Goal: Task Accomplishment & Management: Manage account settings

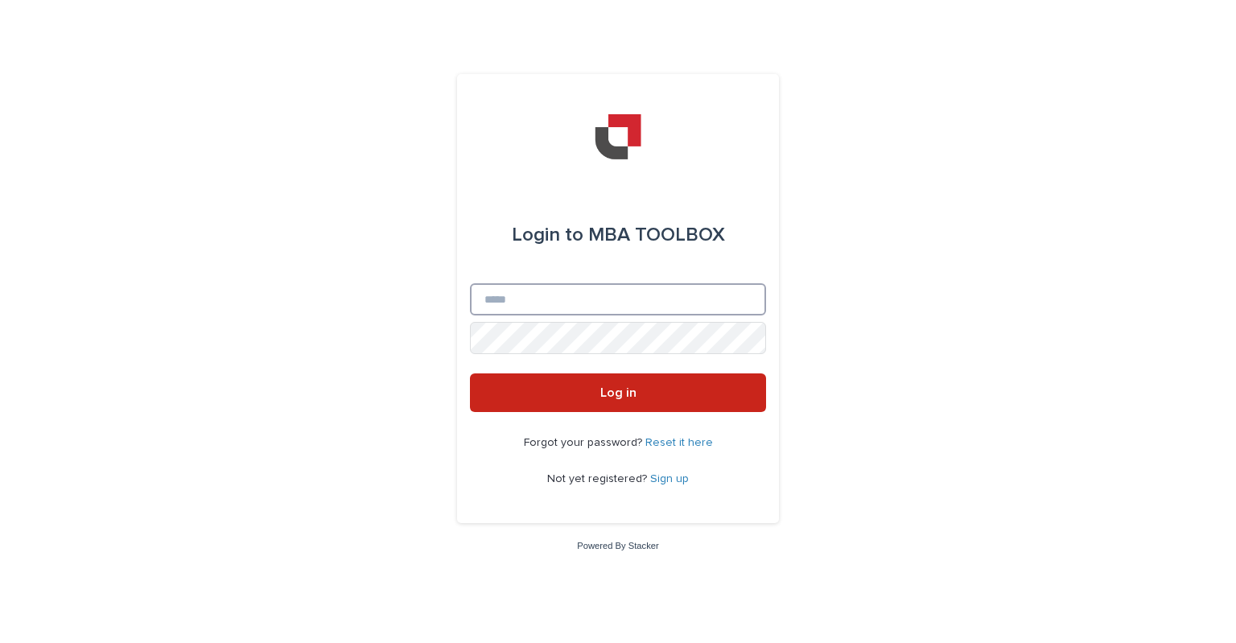
click at [512, 303] on input "Email" at bounding box center [618, 299] width 296 height 32
type input "**********"
click at [470, 373] on button "Log in" at bounding box center [618, 392] width 296 height 39
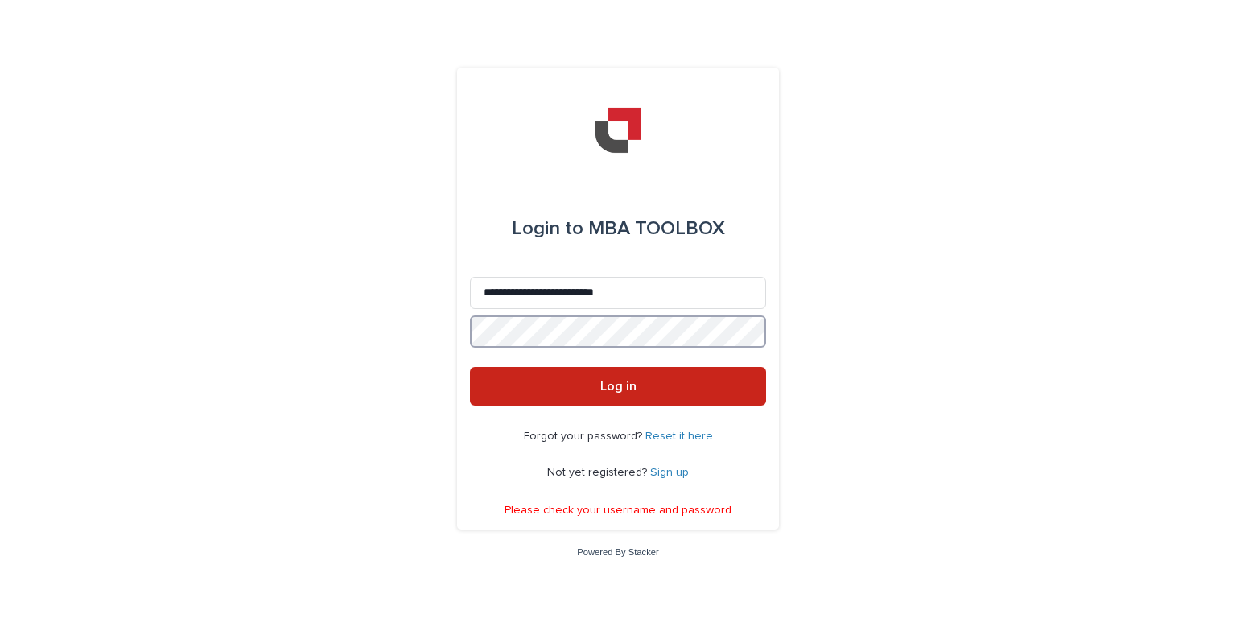
click at [470, 367] on button "Log in" at bounding box center [618, 386] width 296 height 39
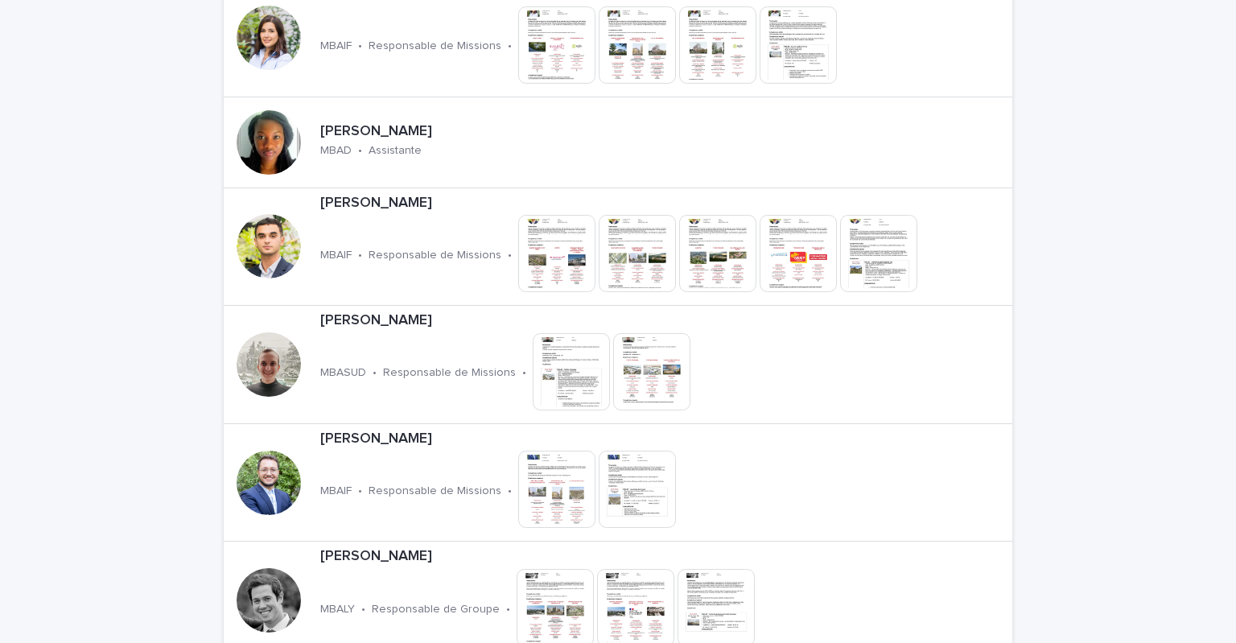
scroll to position [483, 0]
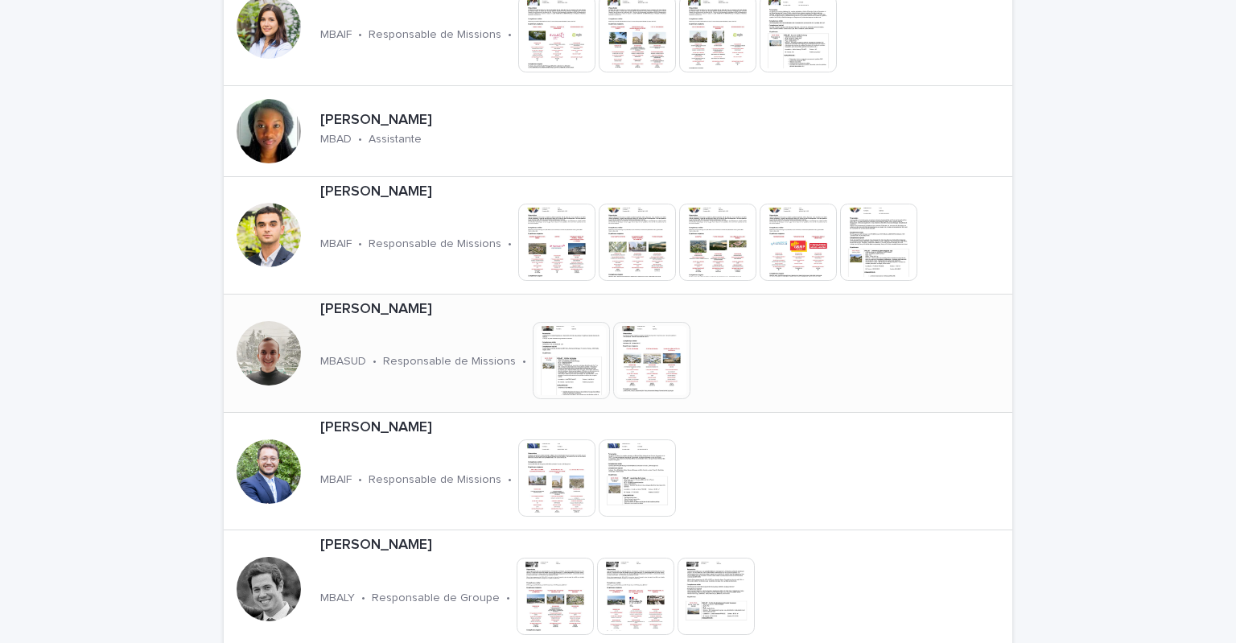
click at [383, 320] on div "[PERSON_NAME] MBASUD • Responsable de Missions • This file cannot be opened Dow…" at bounding box center [563, 352] width 498 height 117
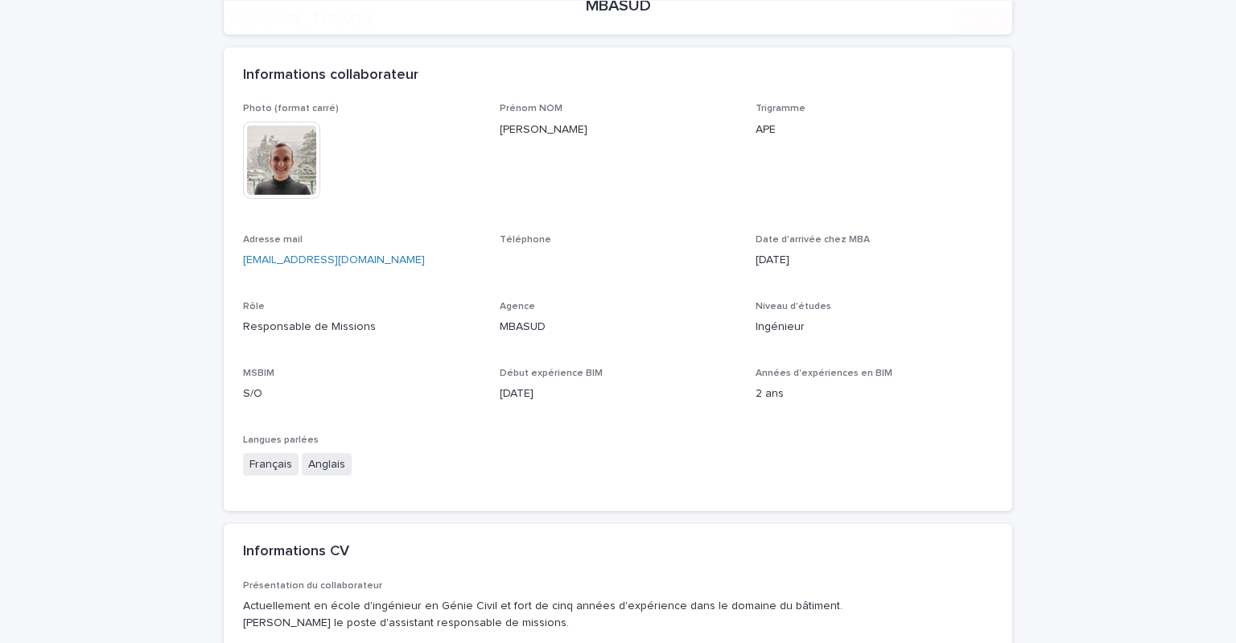
scroll to position [402, 0]
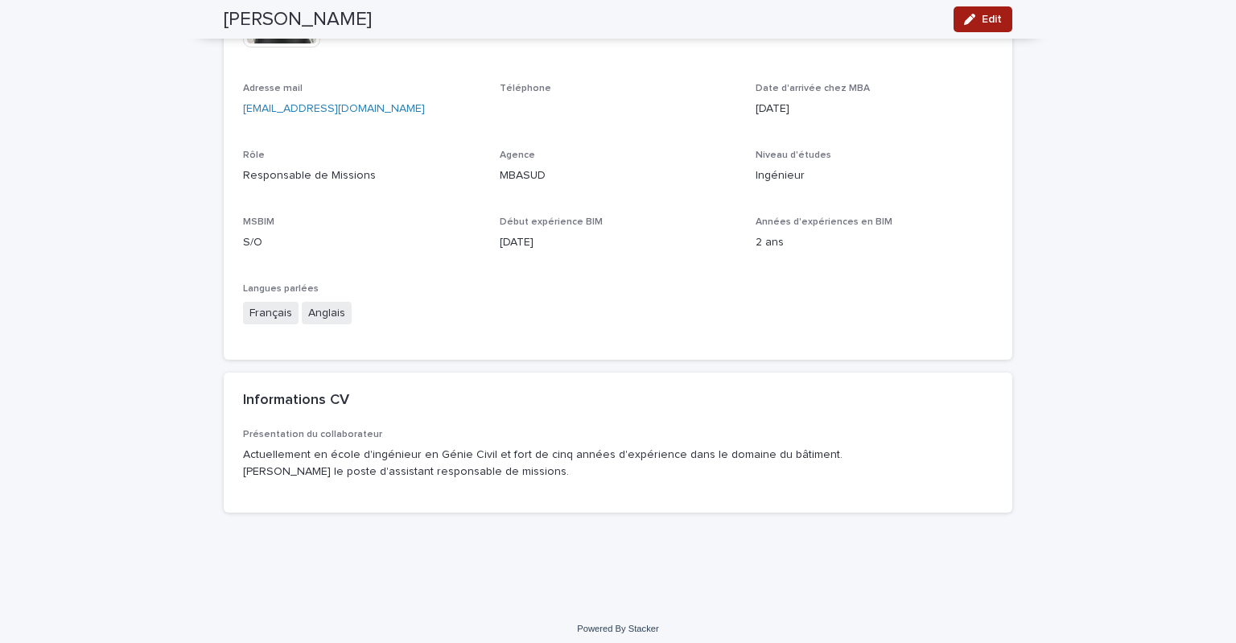
click at [987, 23] on span "Edit" at bounding box center [992, 19] width 20 height 11
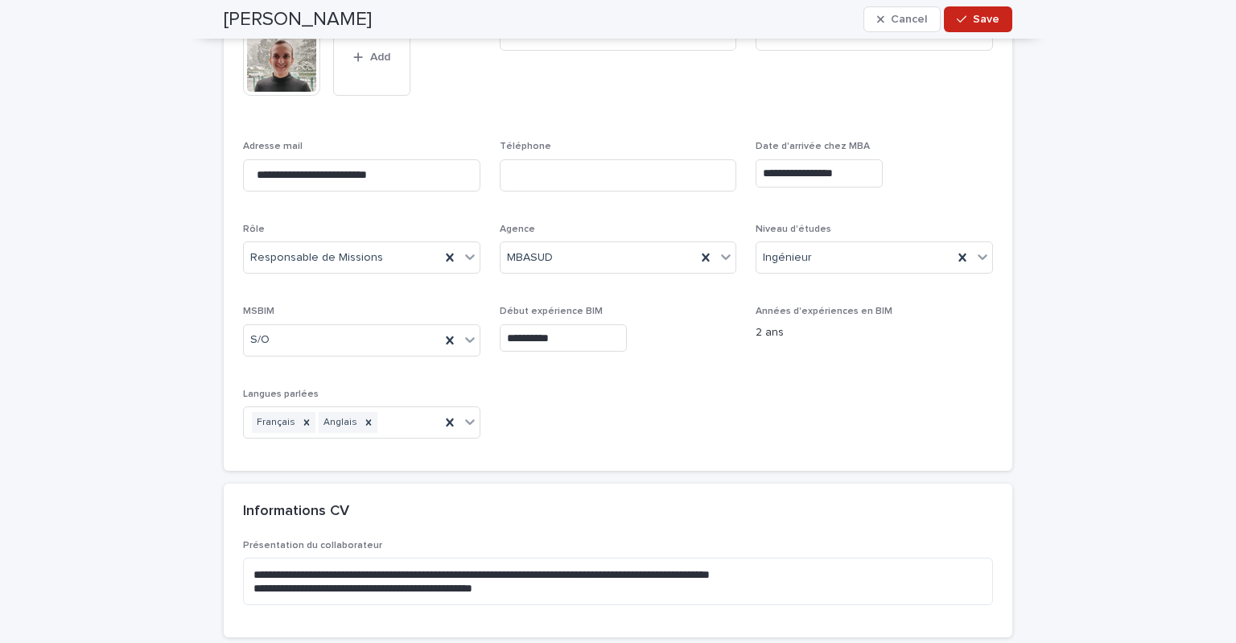
scroll to position [457, 0]
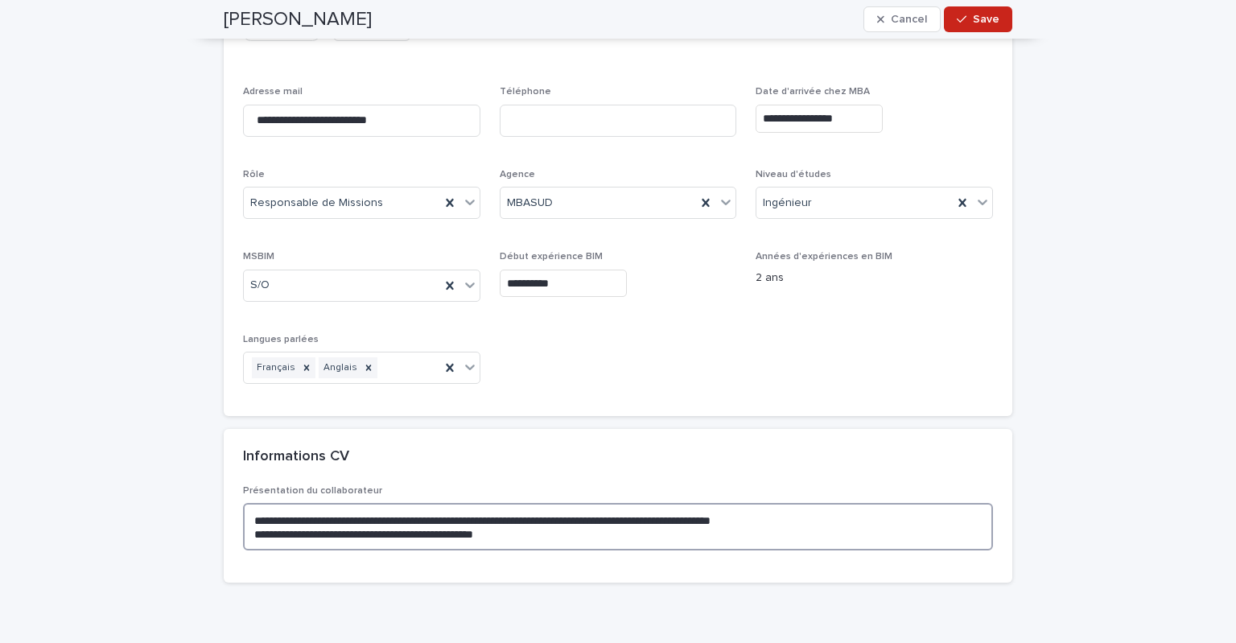
drag, startPoint x: 390, startPoint y: 531, endPoint x: 342, endPoint y: 535, distance: 48.4
click at [342, 535] on textarea "**********" at bounding box center [618, 527] width 750 height 48
click at [476, 532] on textarea "**********" at bounding box center [618, 527] width 750 height 48
type textarea "**********"
click at [978, 15] on span "Save" at bounding box center [986, 19] width 27 height 11
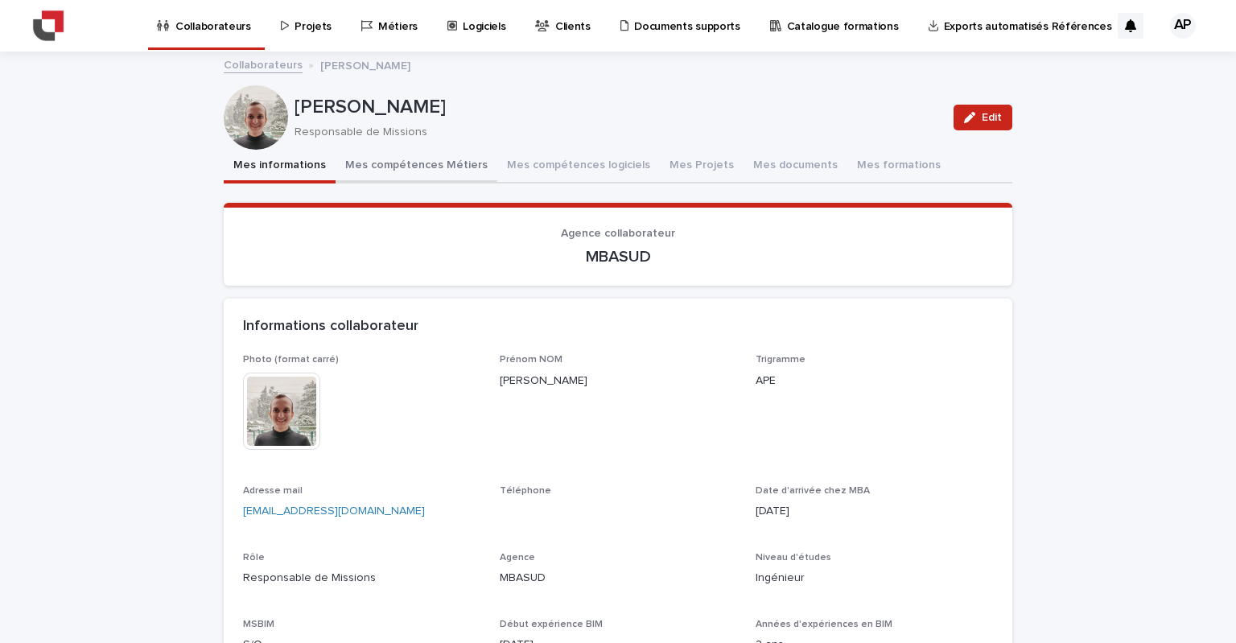
scroll to position [0, 0]
click at [671, 170] on button "Mes Projets" at bounding box center [702, 167] width 84 height 34
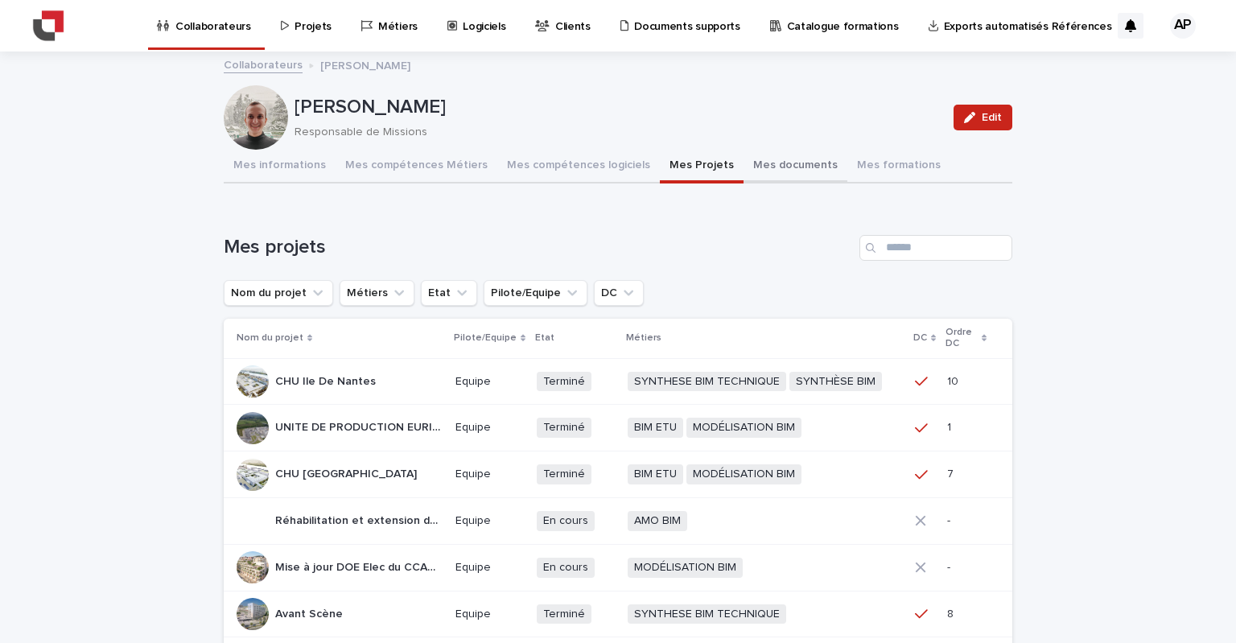
click at [743, 167] on button "Mes documents" at bounding box center [795, 167] width 104 height 34
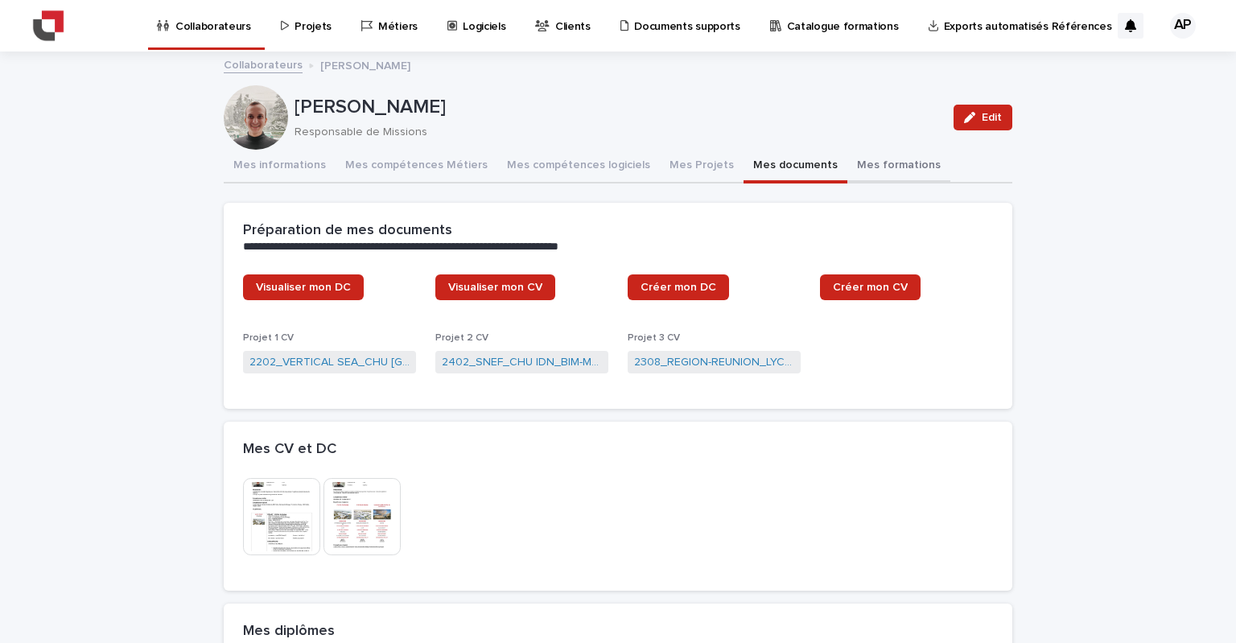
click at [847, 167] on button "Mes formations" at bounding box center [898, 167] width 103 height 34
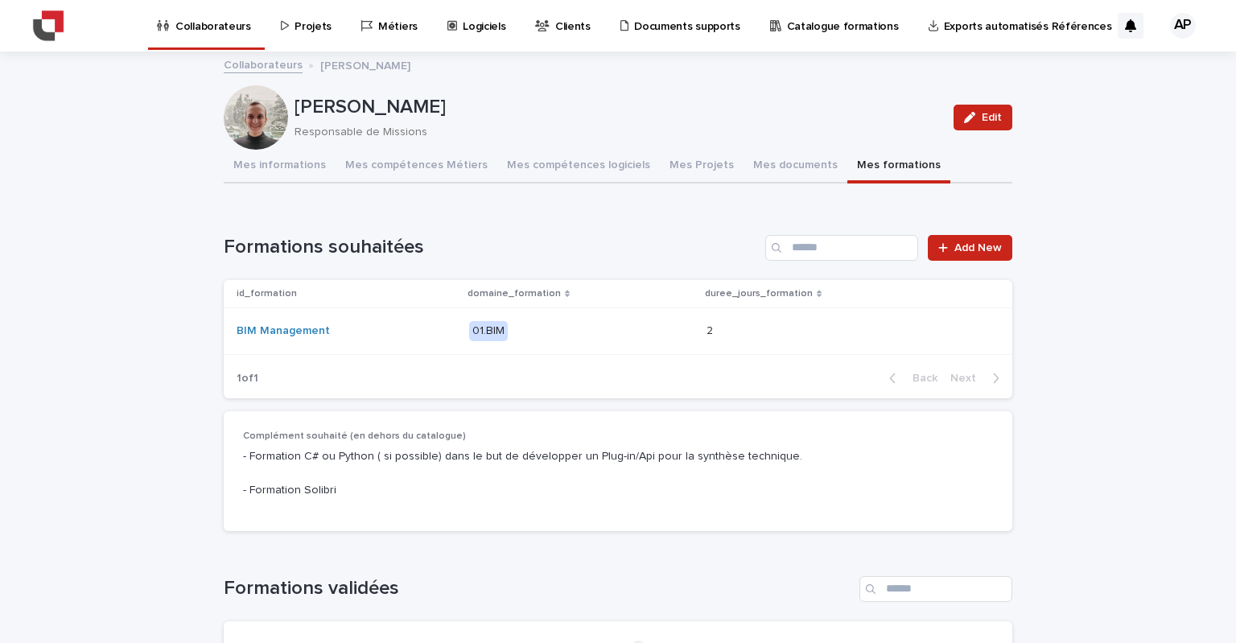
click at [627, 328] on p "01.BIM" at bounding box center [581, 331] width 224 height 20
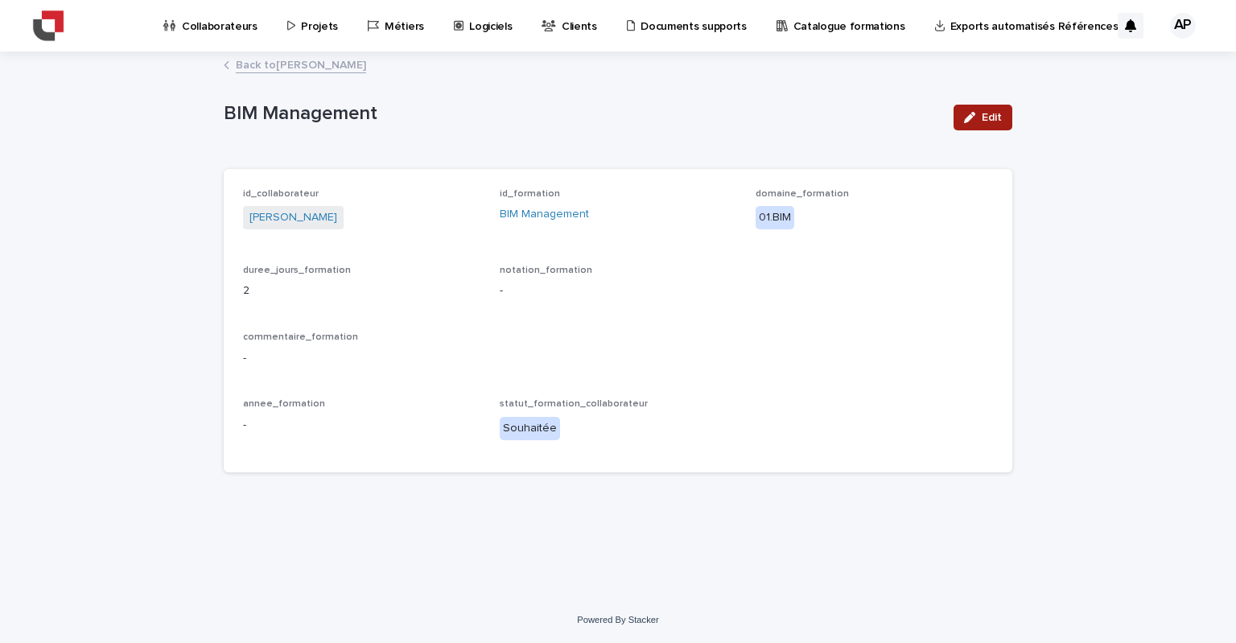
click at [969, 116] on icon "button" at bounding box center [969, 117] width 11 height 11
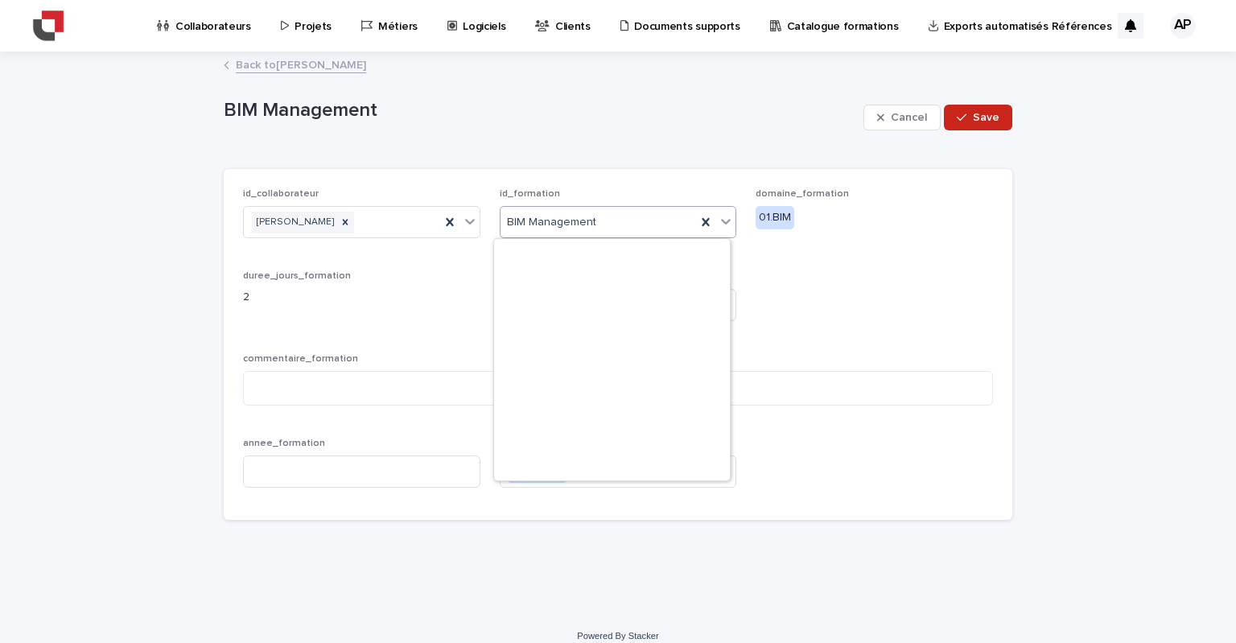
click at [727, 220] on icon at bounding box center [726, 221] width 16 height 16
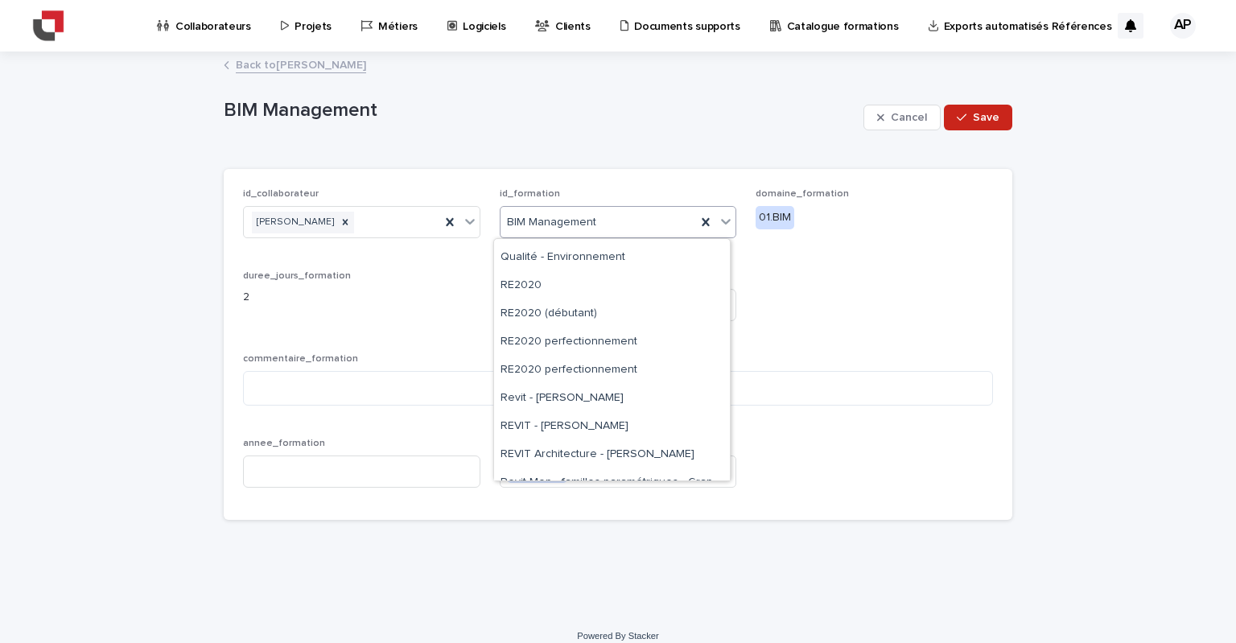
scroll to position [2253, 0]
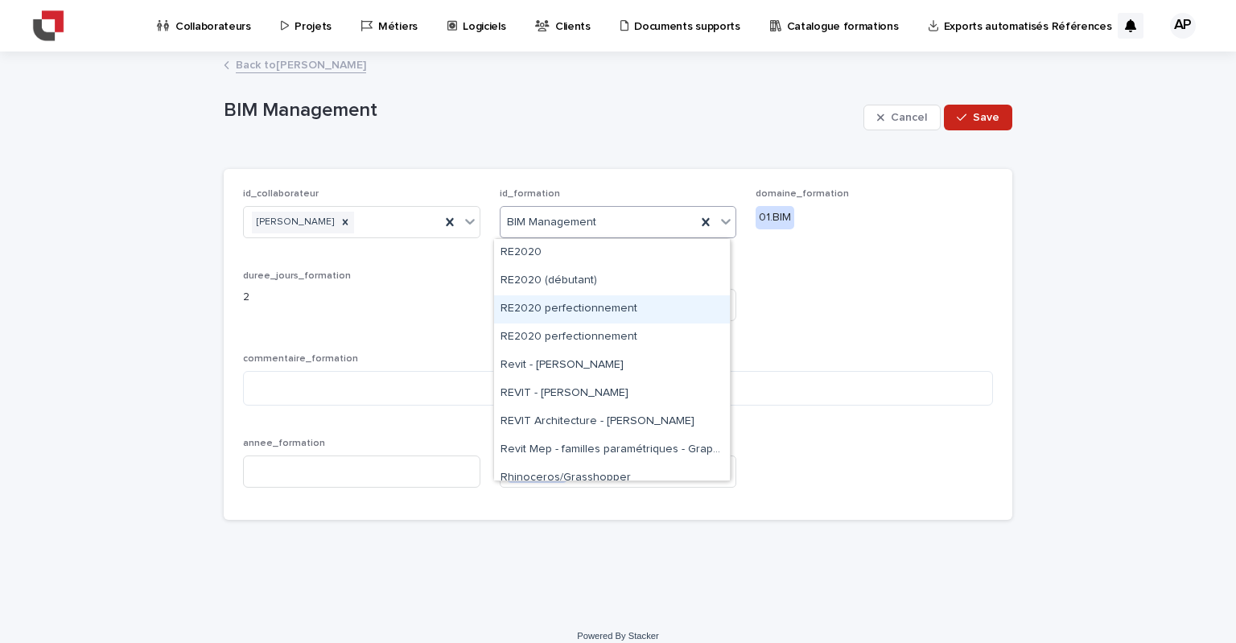
click at [896, 270] on div "id_collaborateur Antoine PENHOAT id_formation option RE2020 perfectionnement fo…" at bounding box center [618, 344] width 750 height 312
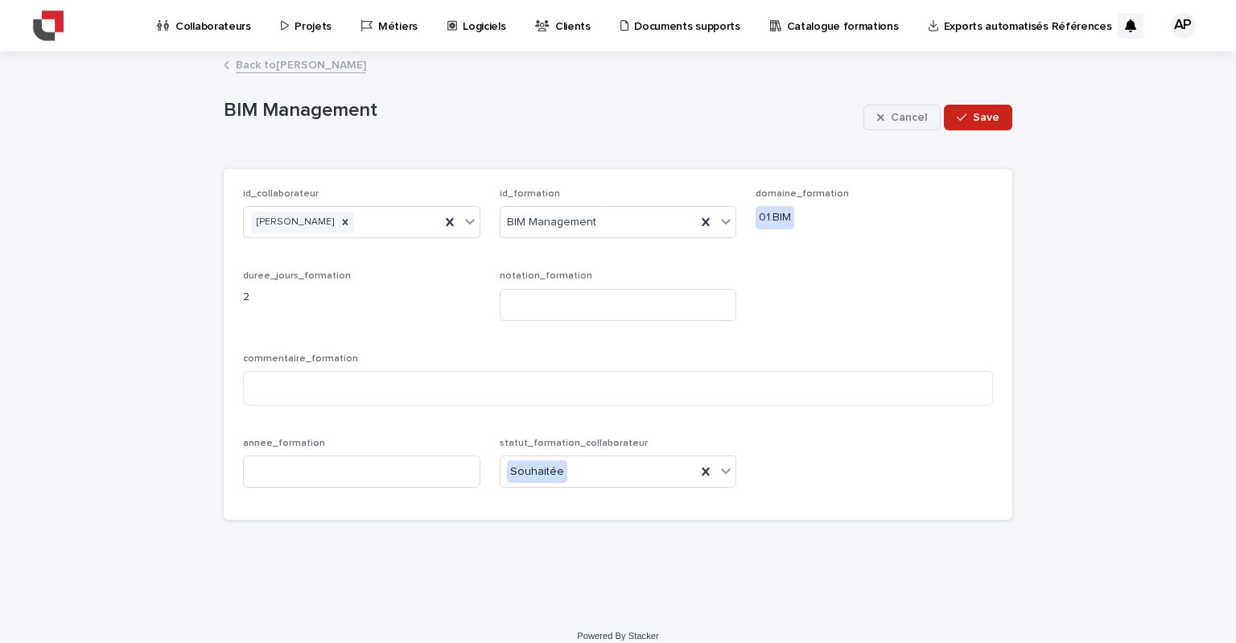
click at [904, 126] on button "Cancel" at bounding box center [901, 118] width 77 height 26
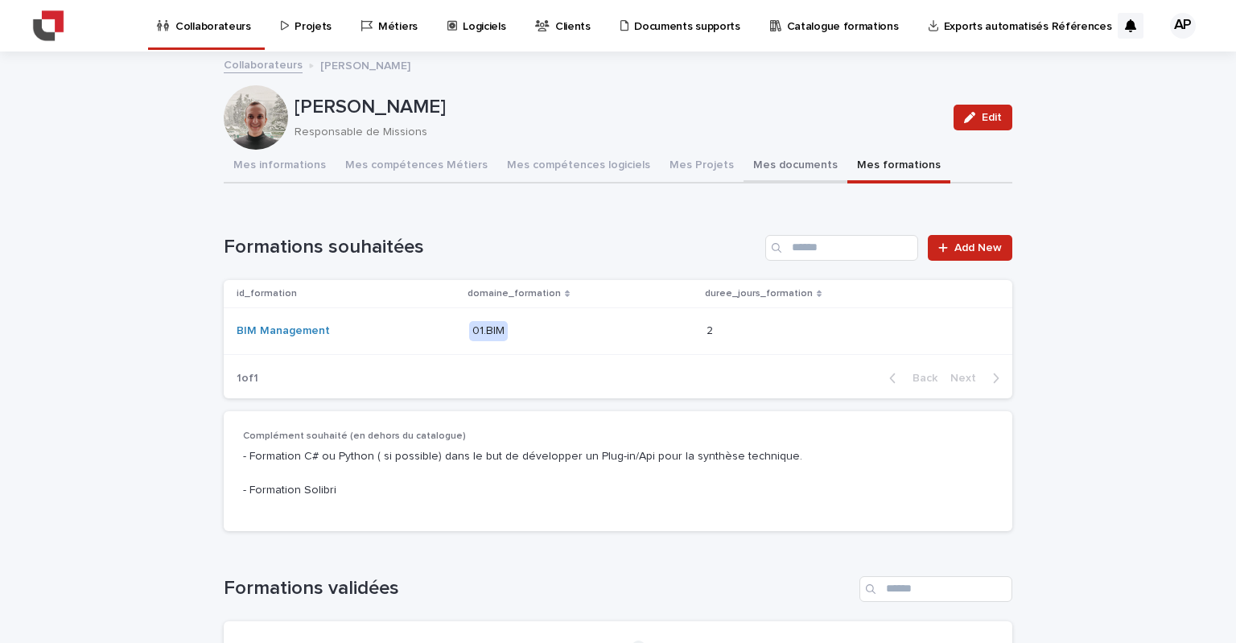
click at [743, 167] on button "Mes documents" at bounding box center [795, 167] width 104 height 34
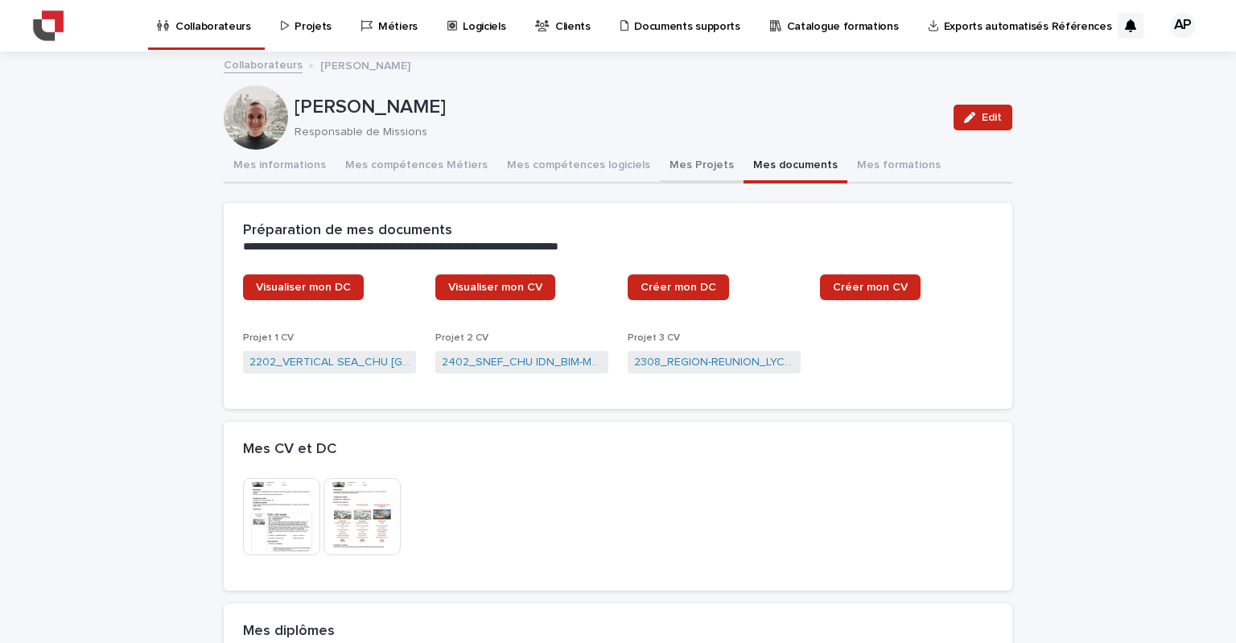
click at [679, 163] on button "Mes Projets" at bounding box center [702, 167] width 84 height 34
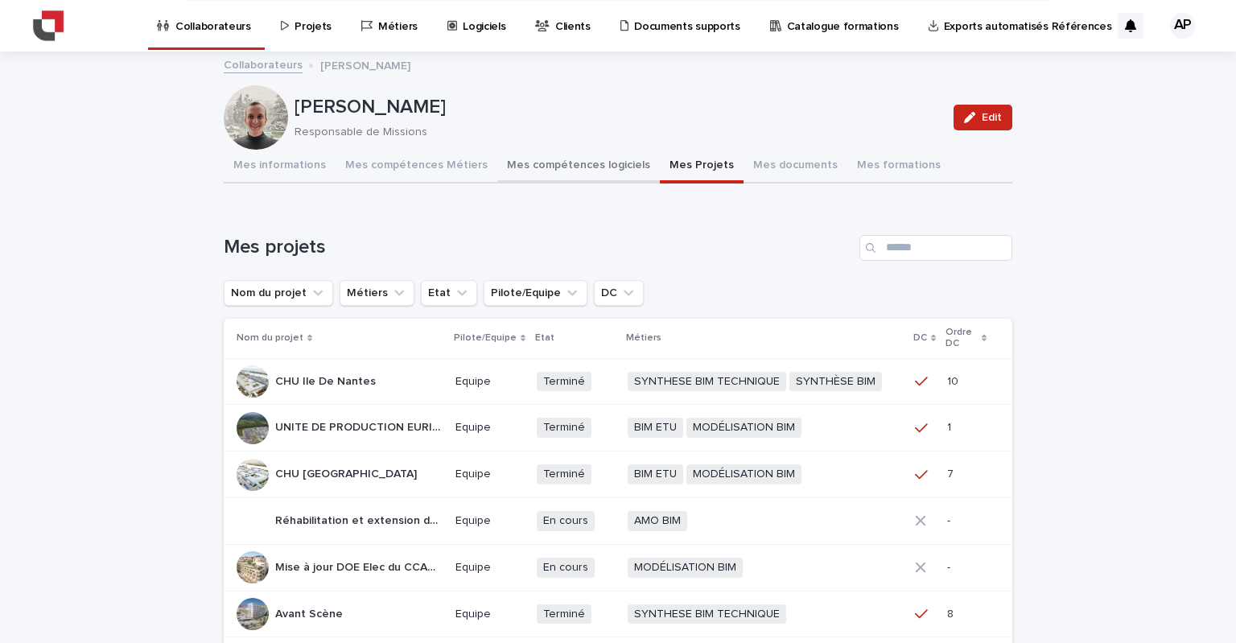
click at [569, 172] on button "Mes compétences logiciels" at bounding box center [578, 167] width 163 height 34
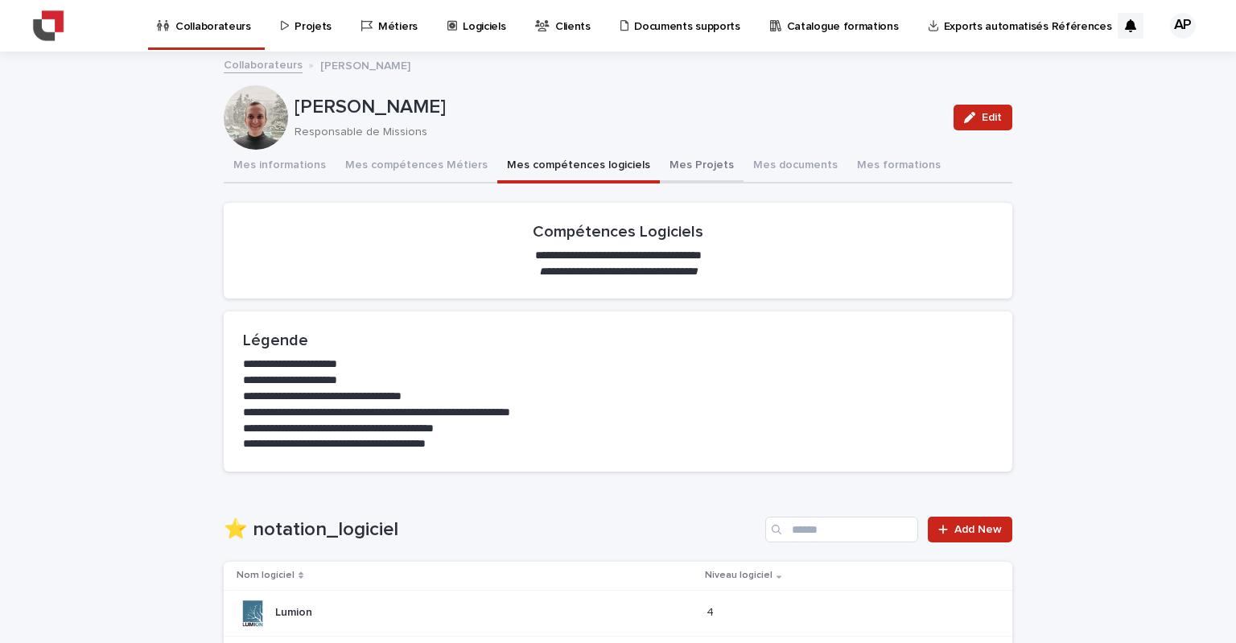
click at [660, 157] on button "Mes Projets" at bounding box center [702, 167] width 84 height 34
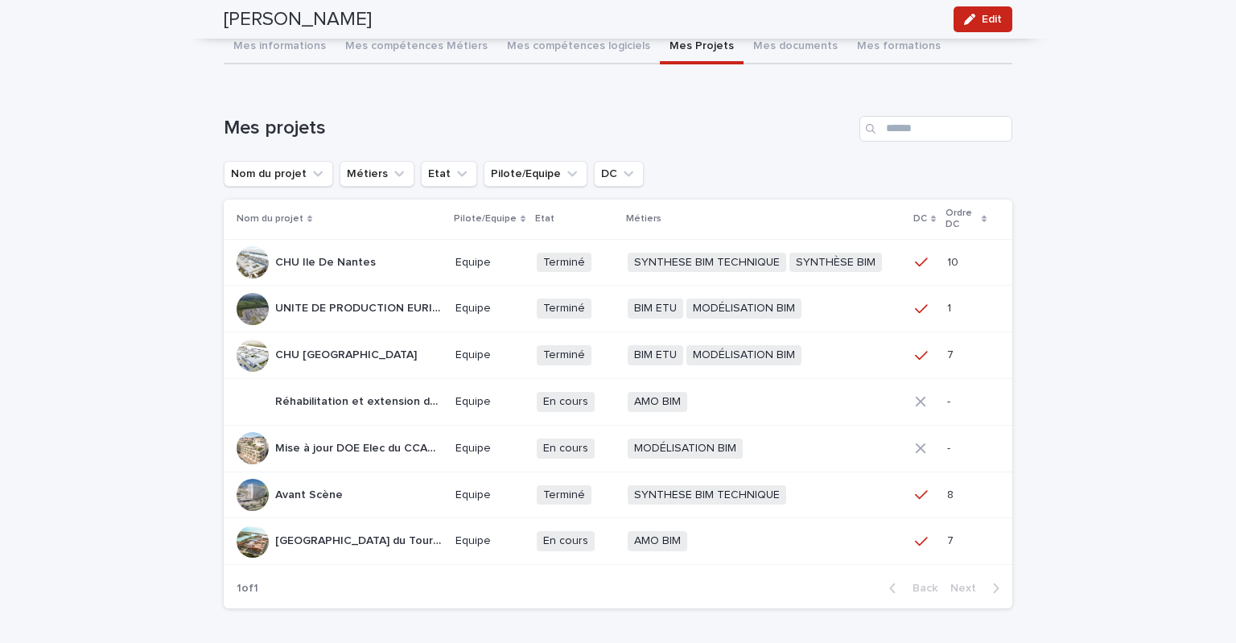
scroll to position [80, 0]
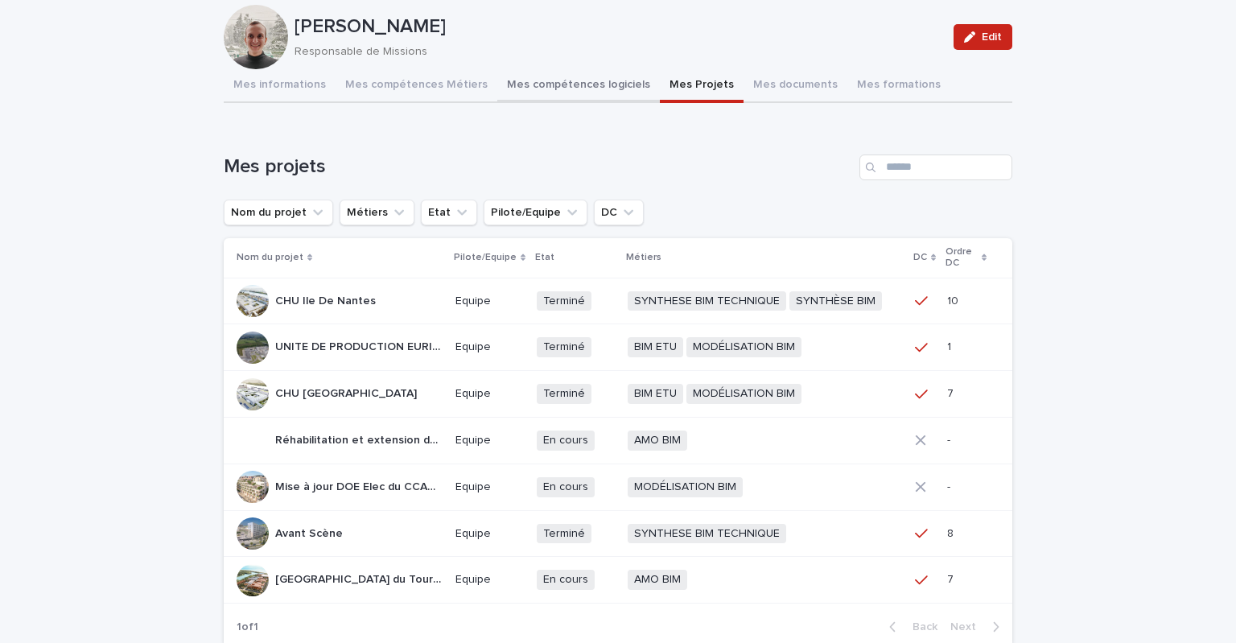
click at [531, 93] on div "Antoine PENHOAT Edit Antoine PENHOAT Responsable de Missions Edit Sorry, there …" at bounding box center [618, 316] width 788 height 687
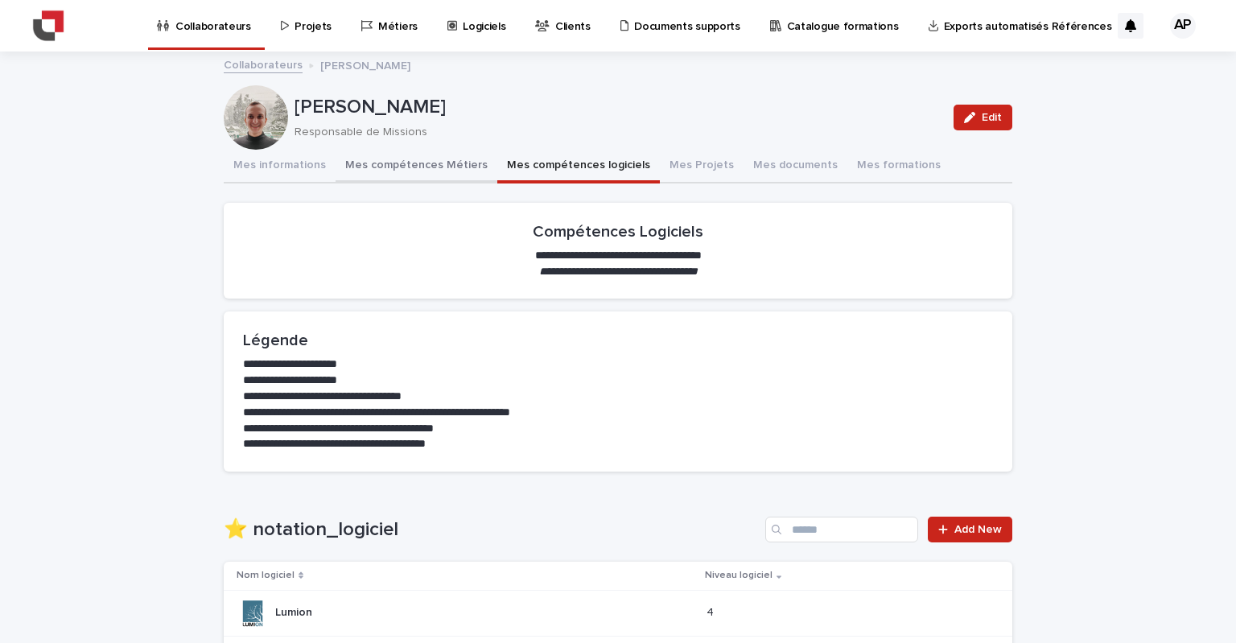
click at [416, 170] on button "Mes compétences Métiers" at bounding box center [416, 167] width 162 height 34
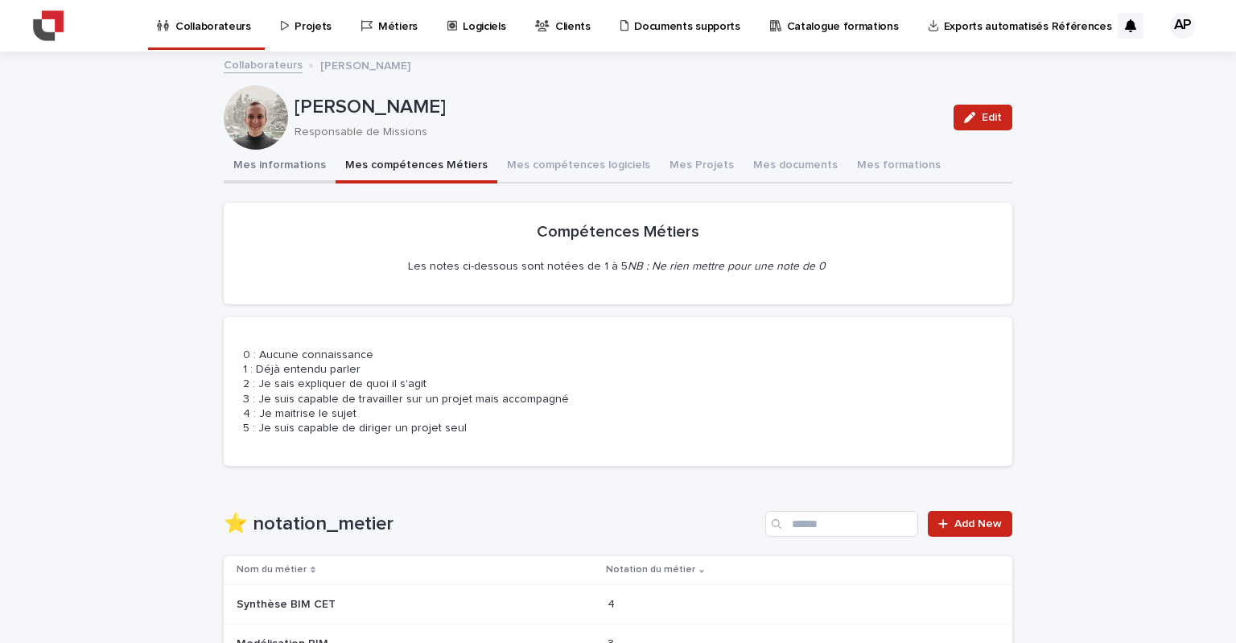
click at [285, 157] on button "Mes informations" at bounding box center [280, 167] width 112 height 34
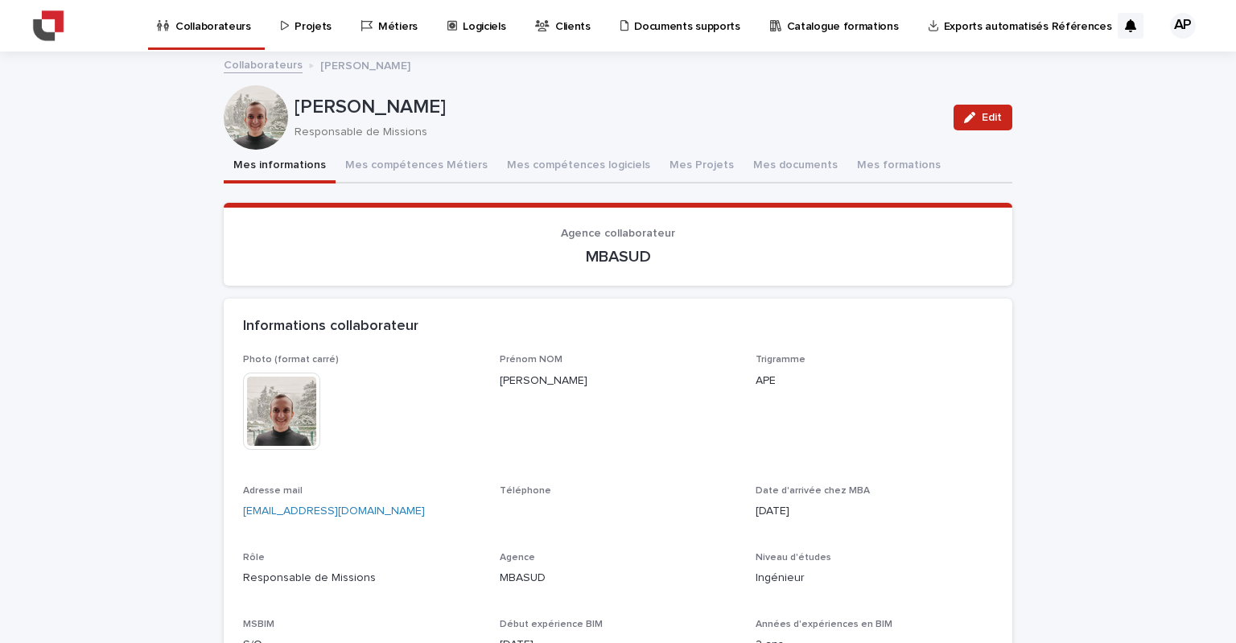
click at [315, 38] on link "Projets" at bounding box center [309, 25] width 60 height 50
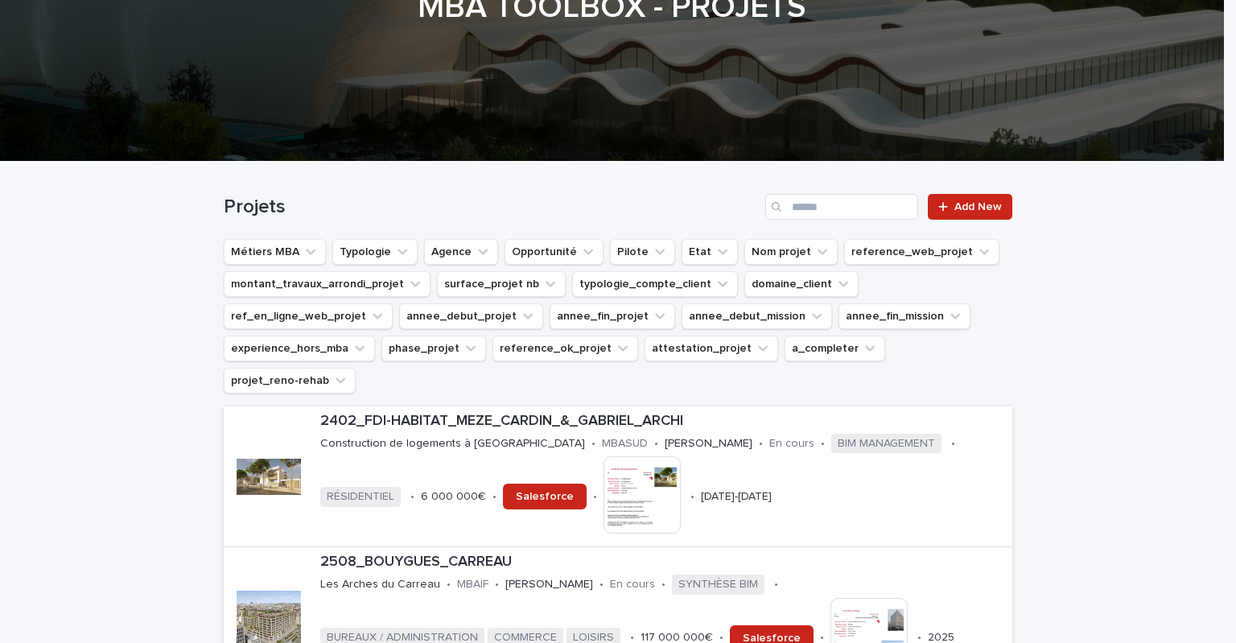
scroll to position [322, 0]
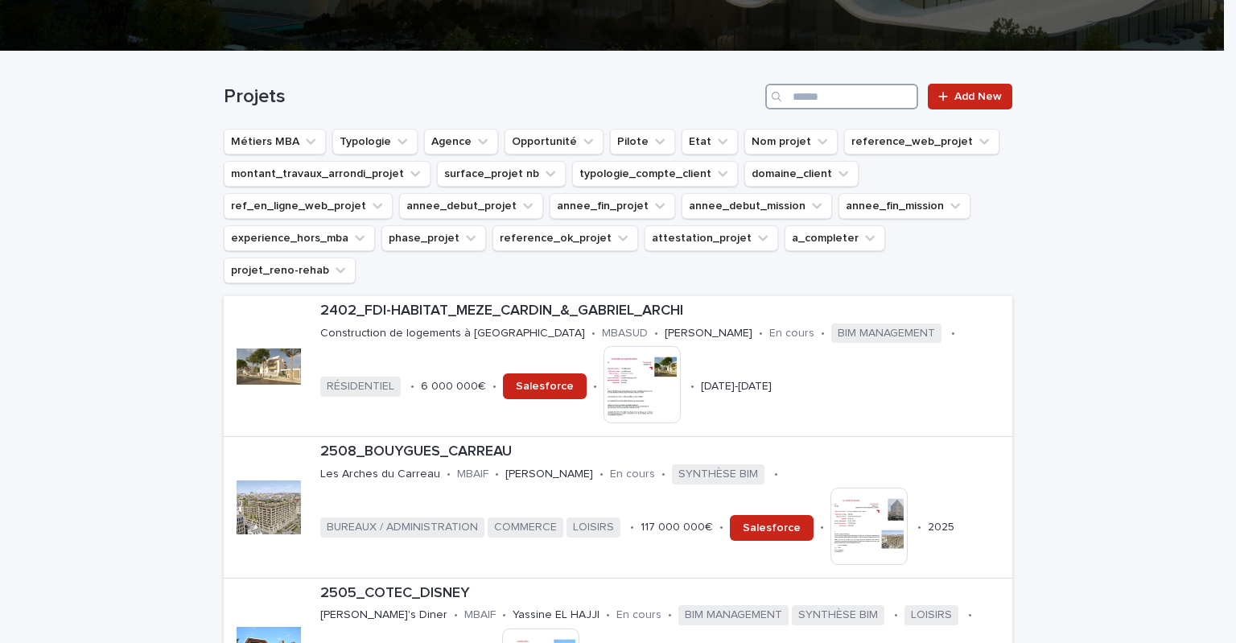
click at [837, 89] on input "Search" at bounding box center [841, 97] width 153 height 26
click at [383, 453] on div "2508_BOUYGUES_CARREAU Les Arches du Carreau • MBAIF • Bahaeddine MRAOUNA • En c…" at bounding box center [663, 507] width 698 height 140
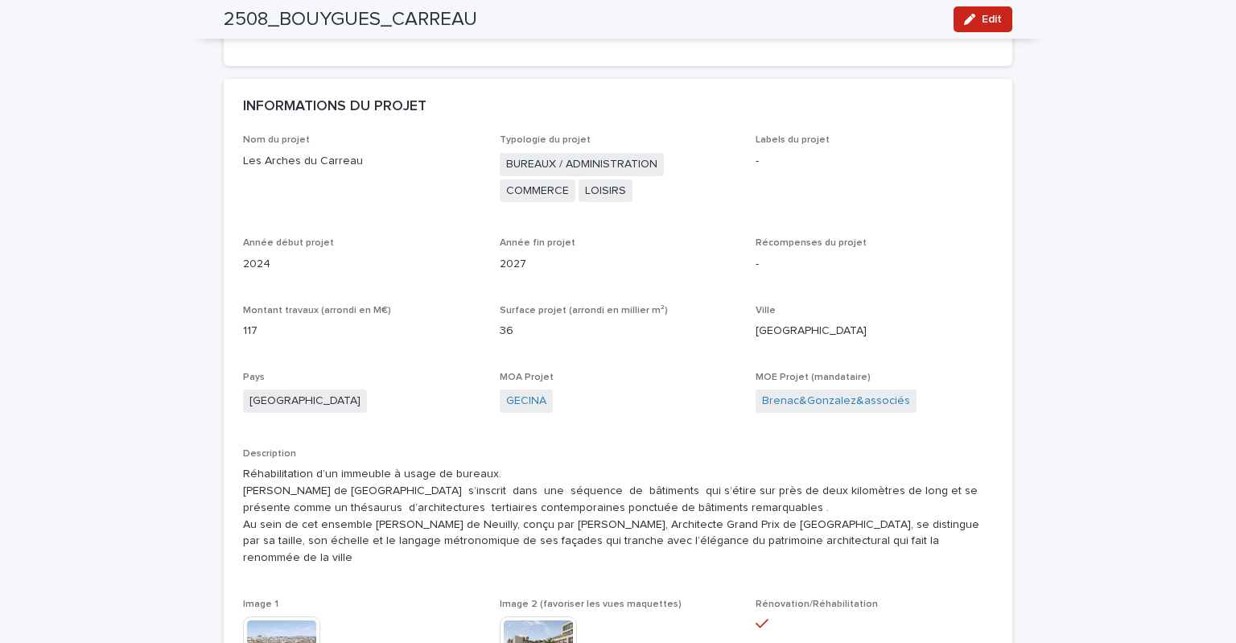
scroll to position [483, 0]
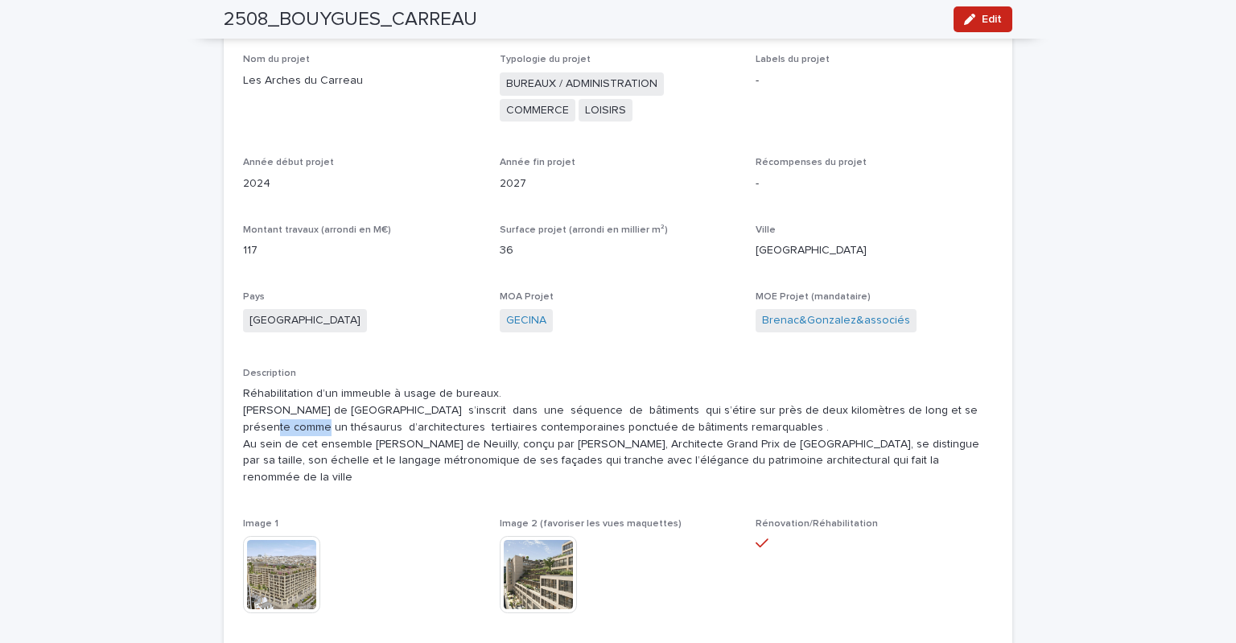
drag, startPoint x: 933, startPoint y: 409, endPoint x: 979, endPoint y: 408, distance: 45.9
click at [979, 408] on p "Réhabilitation d’un immeuble à usage de bureaux. Le carreau de Neuilly s’inscri…" at bounding box center [618, 435] width 750 height 101
click at [932, 410] on p "Réhabilitation d’un immeuble à usage de bureaux. Le carreau de Neuilly s’inscri…" at bounding box center [618, 435] width 750 height 101
click at [722, 444] on p "Réhabilitation d’un immeuble à usage de bureaux. Le carreau de Neuilly s’inscri…" at bounding box center [618, 435] width 750 height 101
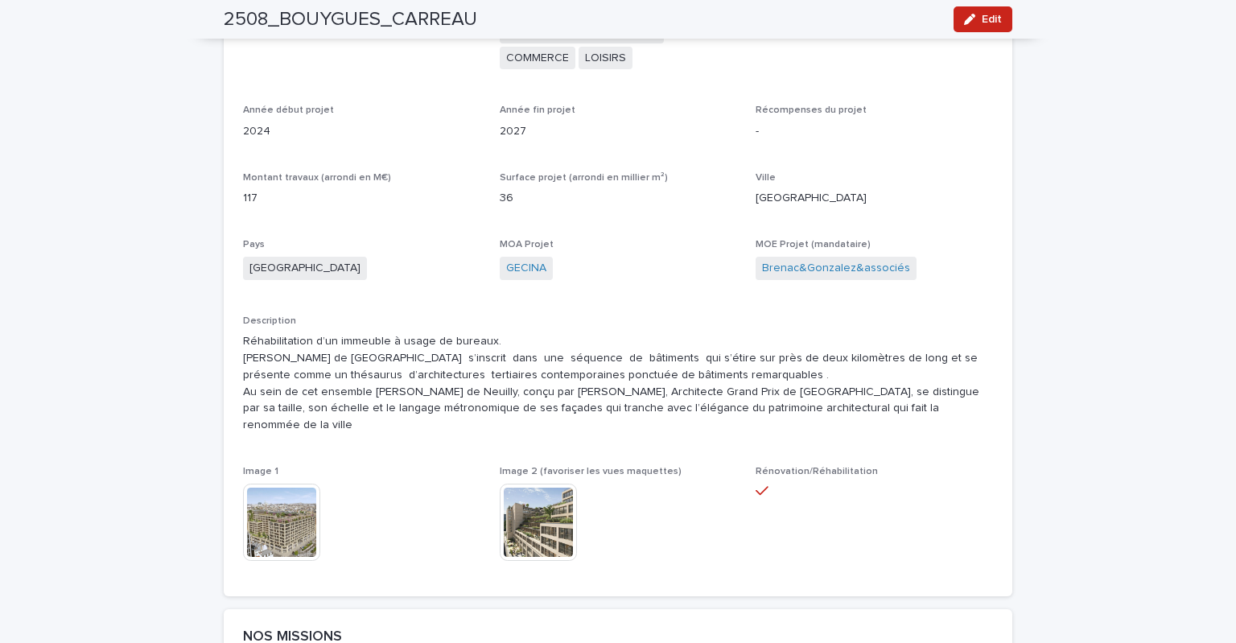
scroll to position [563, 0]
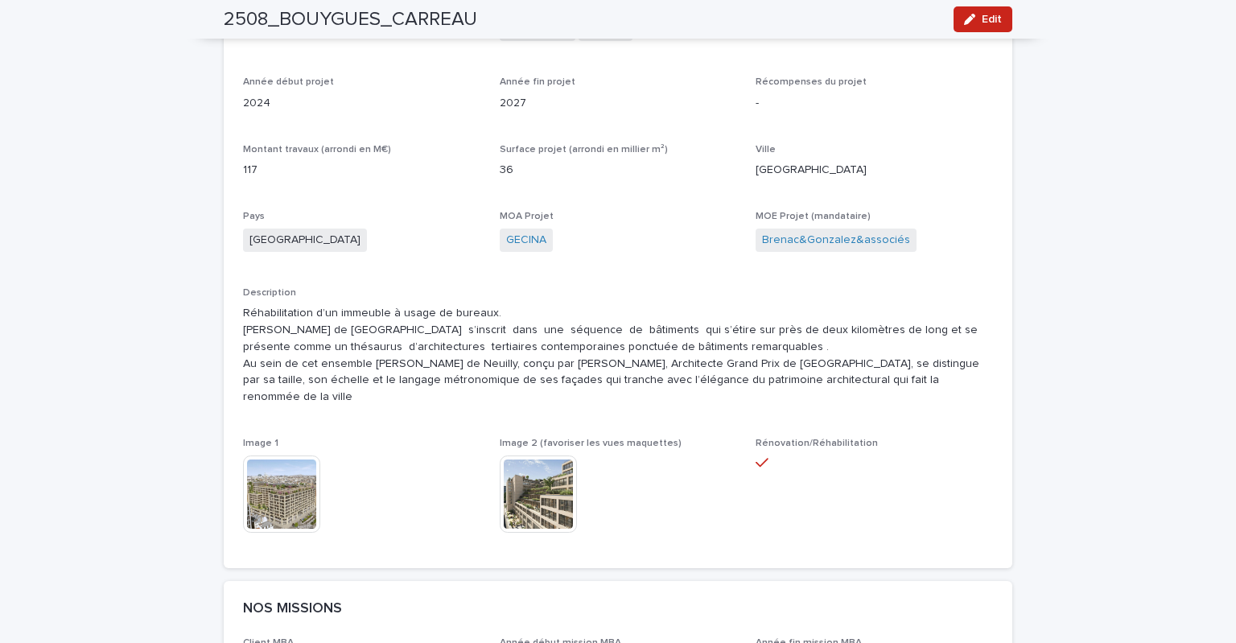
click at [303, 455] on img at bounding box center [281, 493] width 77 height 77
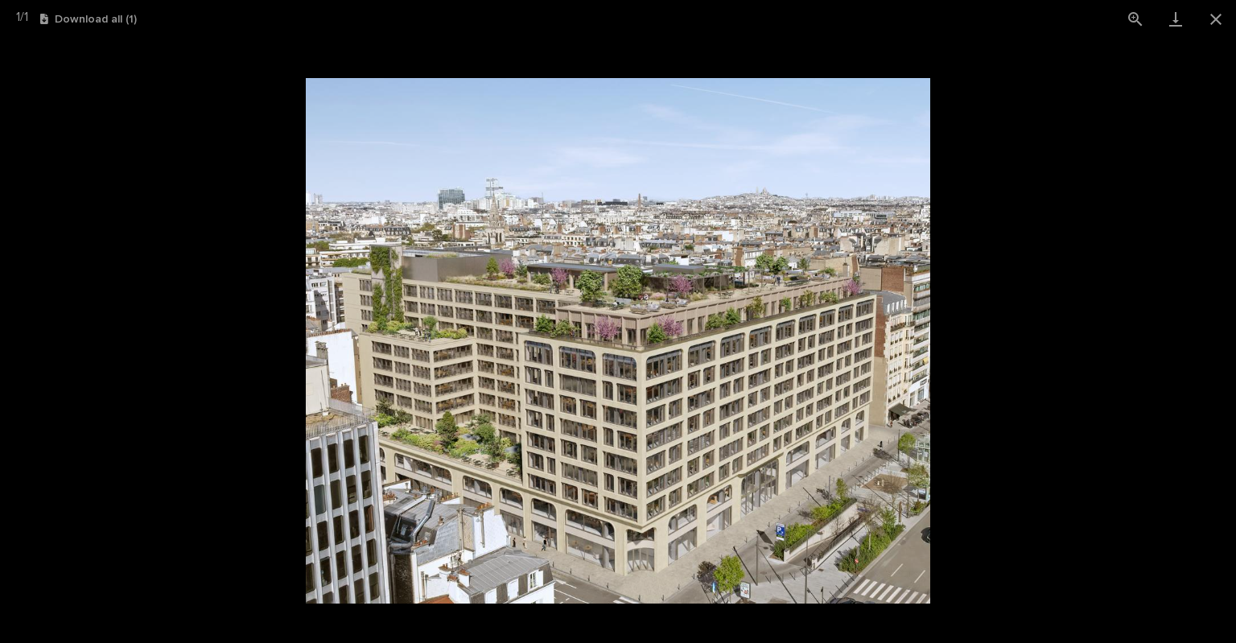
click at [1081, 221] on picture at bounding box center [618, 340] width 1236 height 605
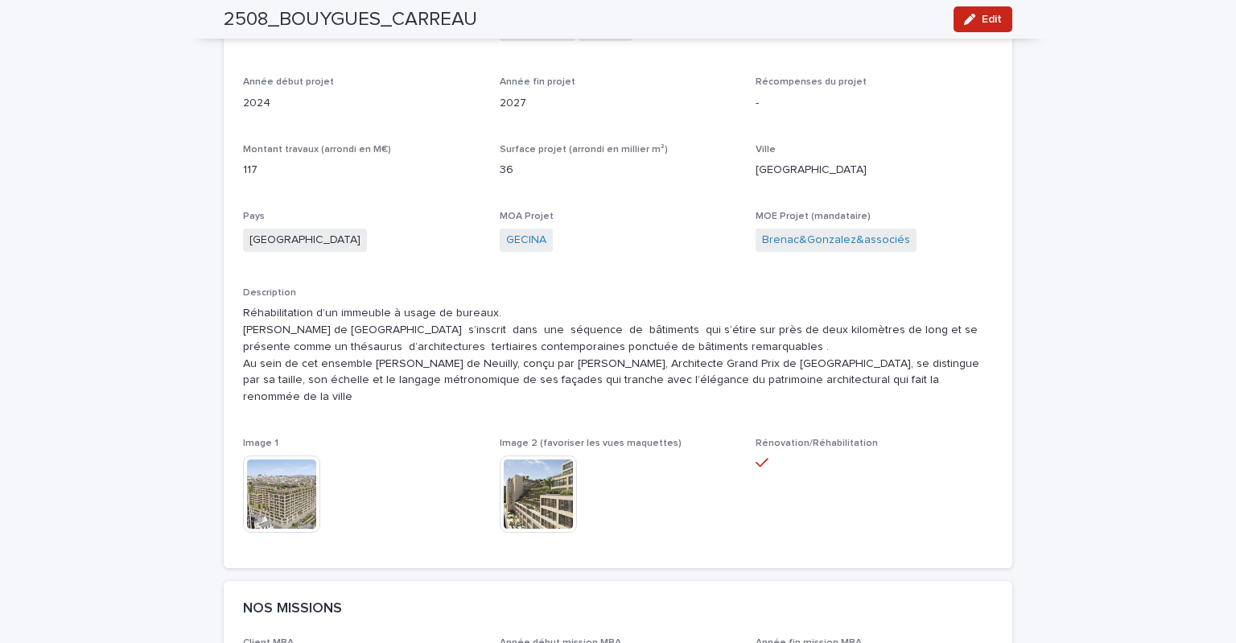
click at [533, 475] on img at bounding box center [538, 493] width 77 height 77
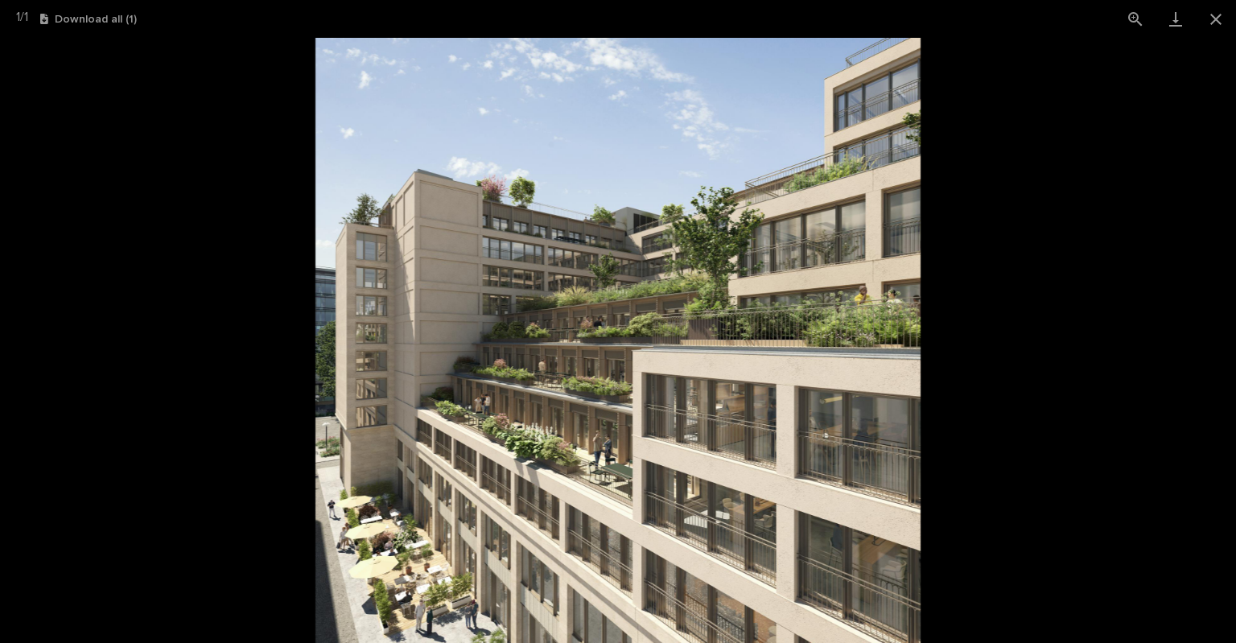
click at [1034, 411] on picture at bounding box center [618, 340] width 1236 height 605
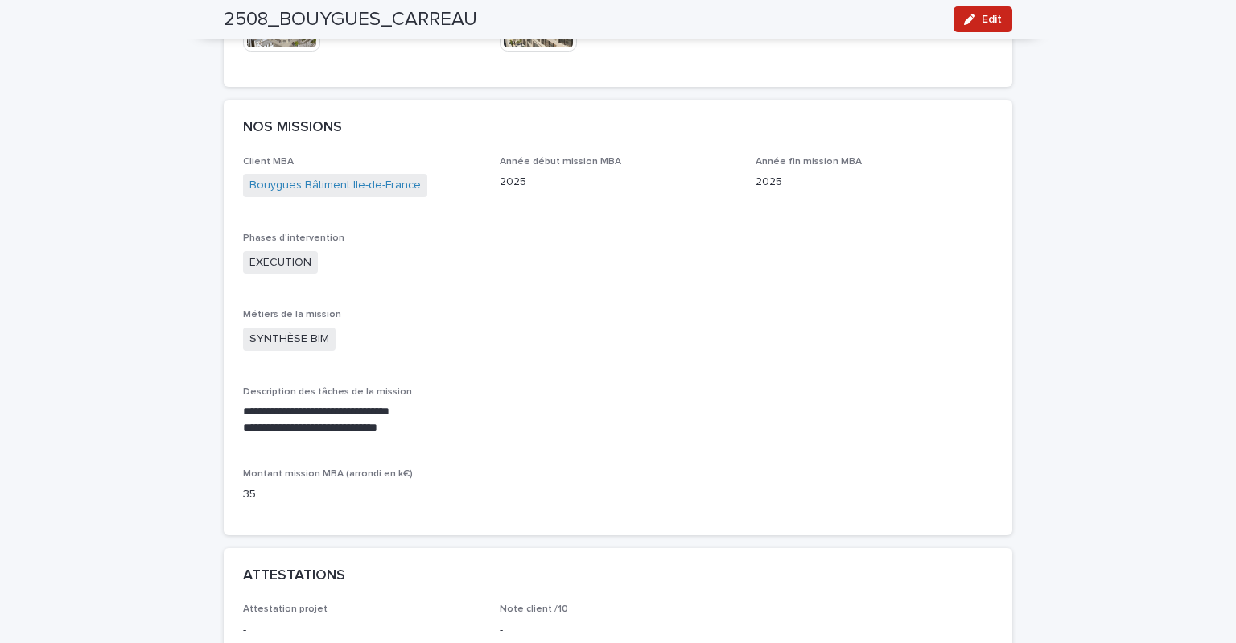
scroll to position [1046, 0]
drag, startPoint x: 352, startPoint y: 409, endPoint x: 286, endPoint y: 409, distance: 66.0
click at [286, 418] on p "**********" at bounding box center [618, 426] width 750 height 16
click at [685, 402] on p "**********" at bounding box center [618, 410] width 750 height 16
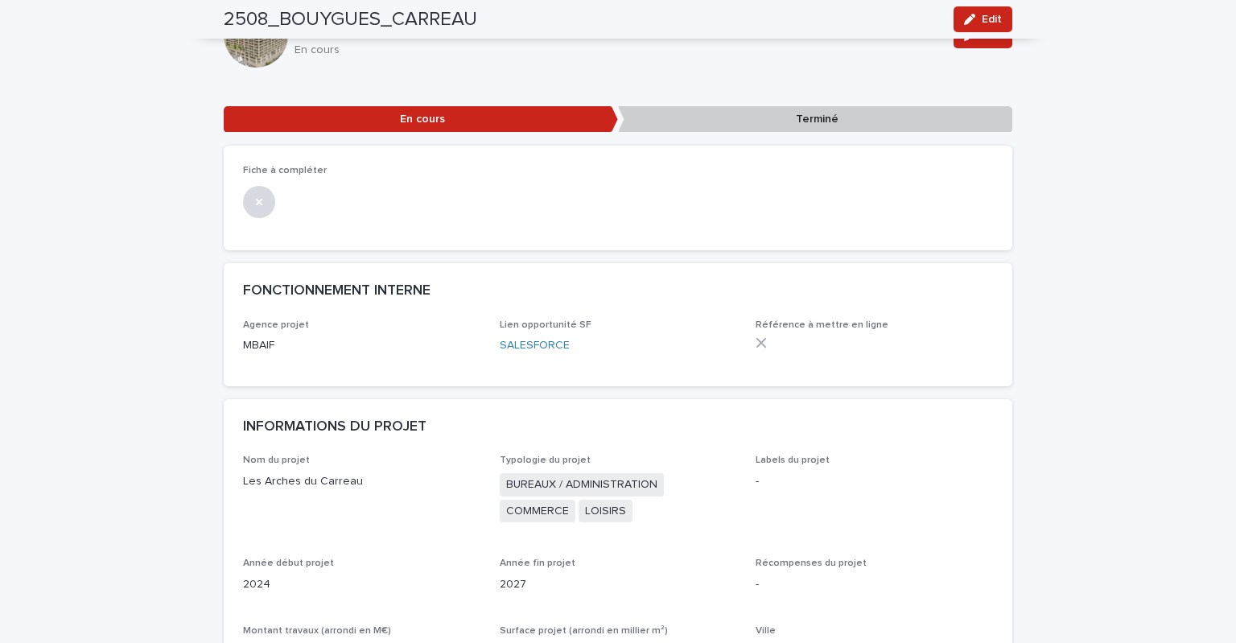
scroll to position [0, 0]
